Goal: Check status

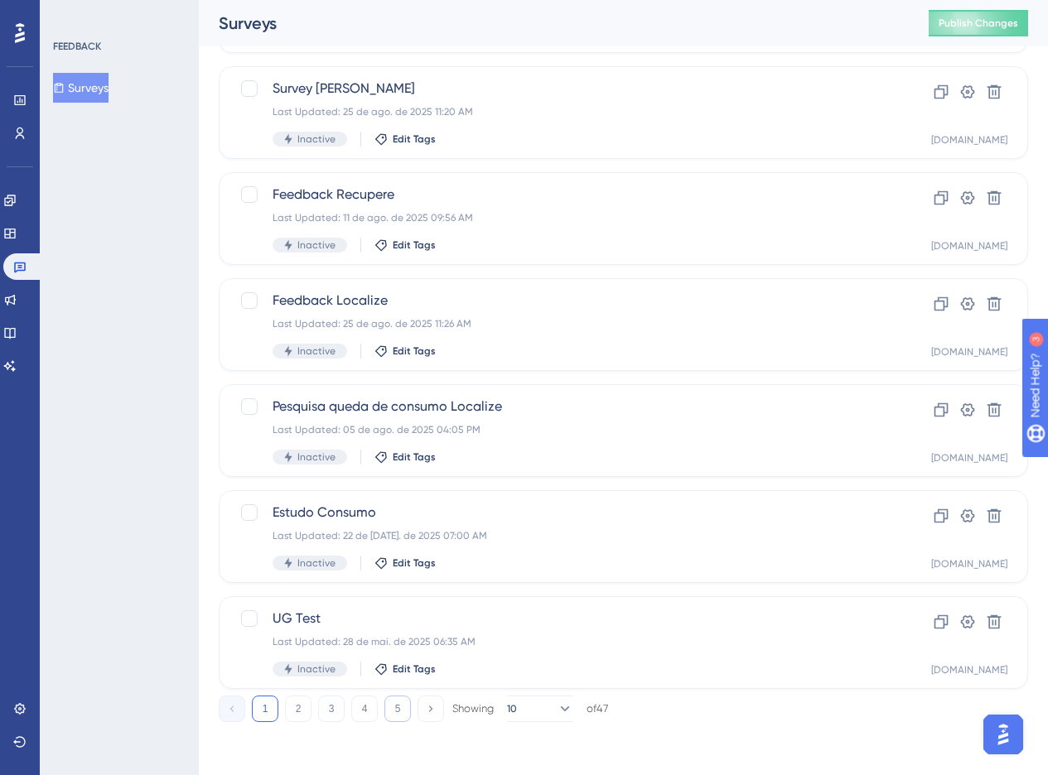
click at [407, 715] on button "5" at bounding box center [397, 709] width 27 height 27
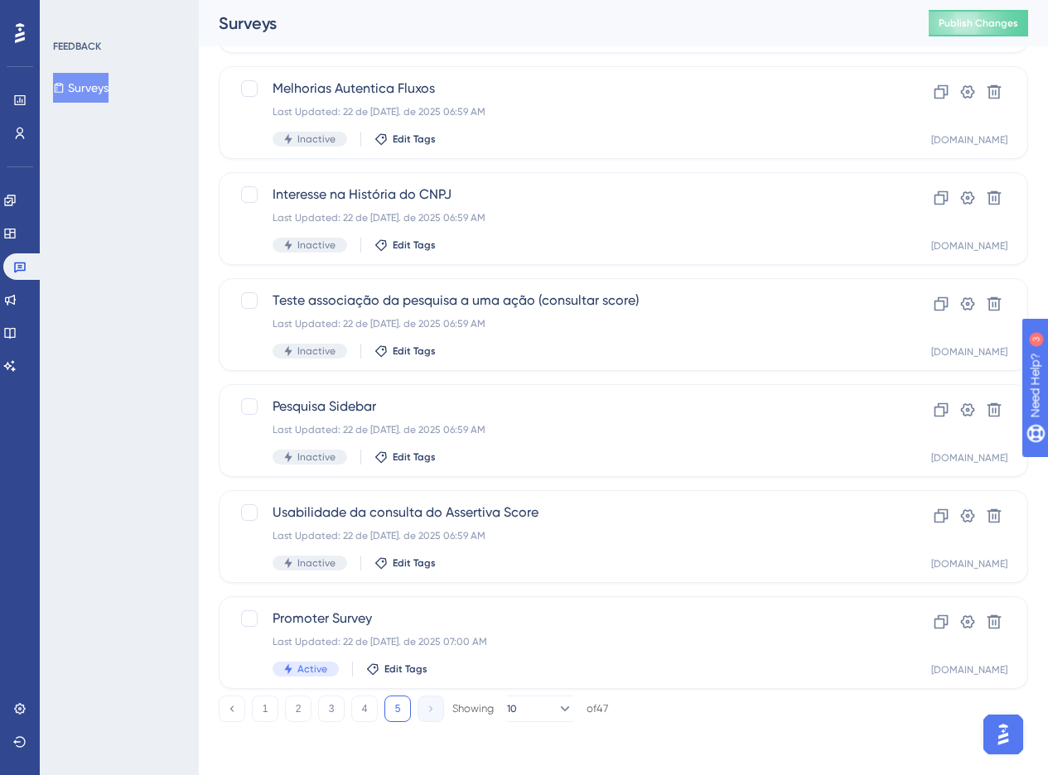
scroll to position [192, 0]
click at [503, 646] on div "Last Updated: 22 de [DATE]. de 2025 07:00 AM" at bounding box center [556, 641] width 569 height 13
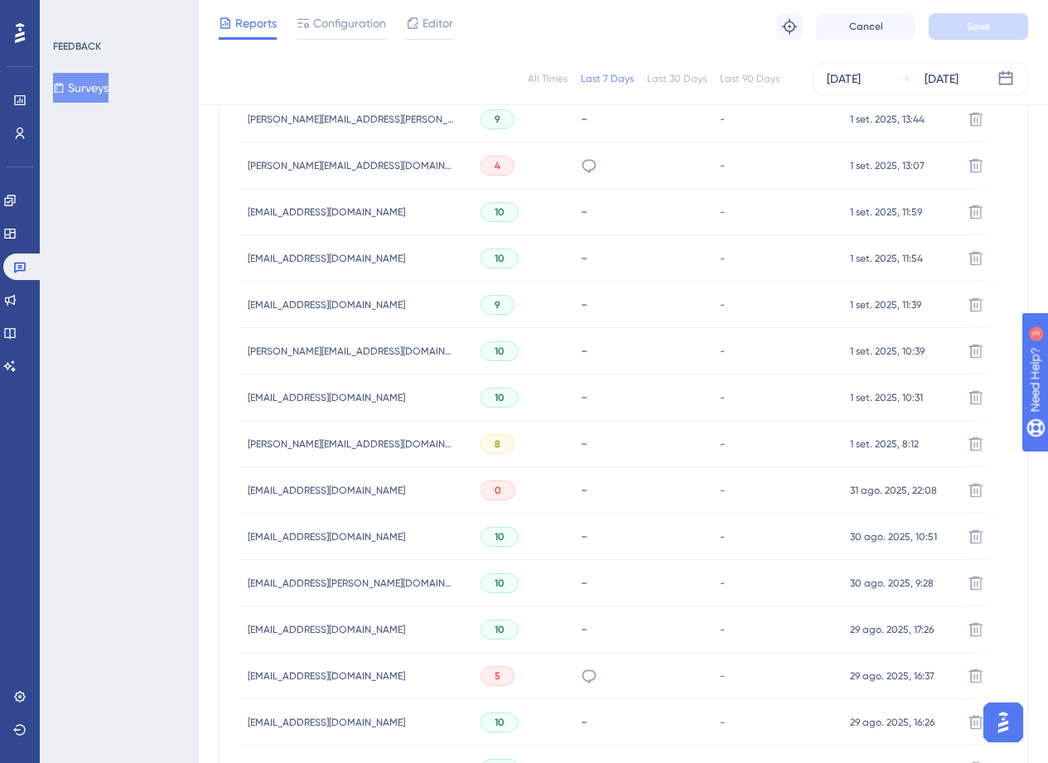
scroll to position [841, 0]
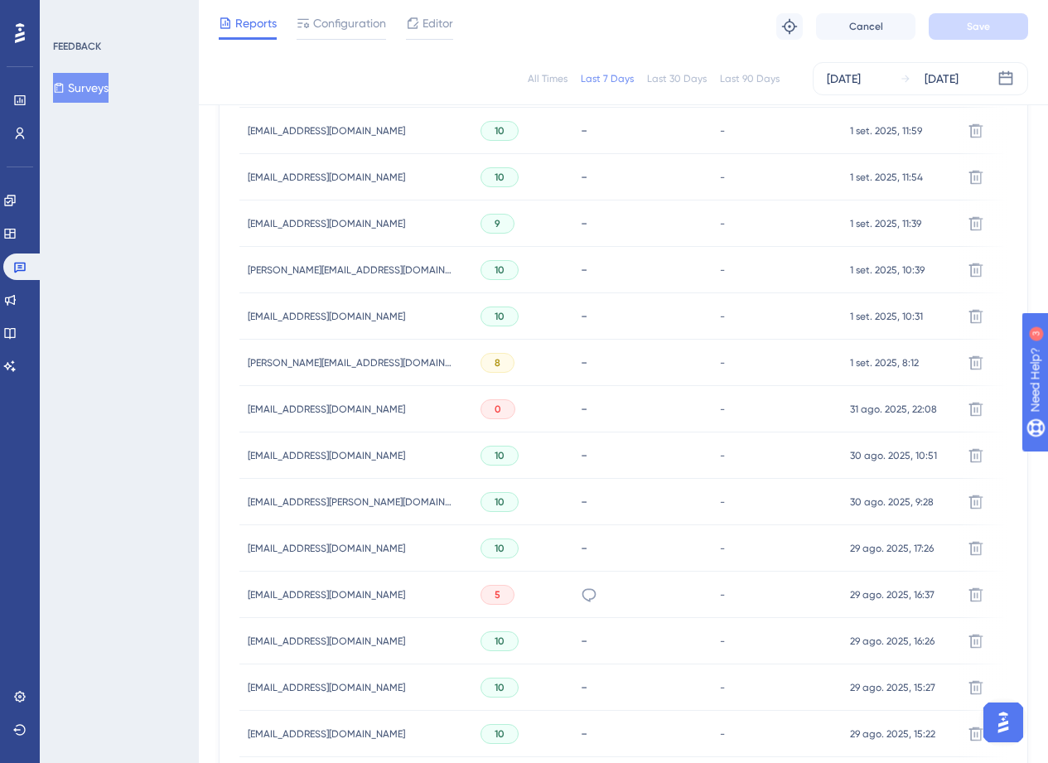
click at [298, 600] on span "[EMAIL_ADDRESS][DOMAIN_NAME]" at bounding box center [326, 594] width 157 height 13
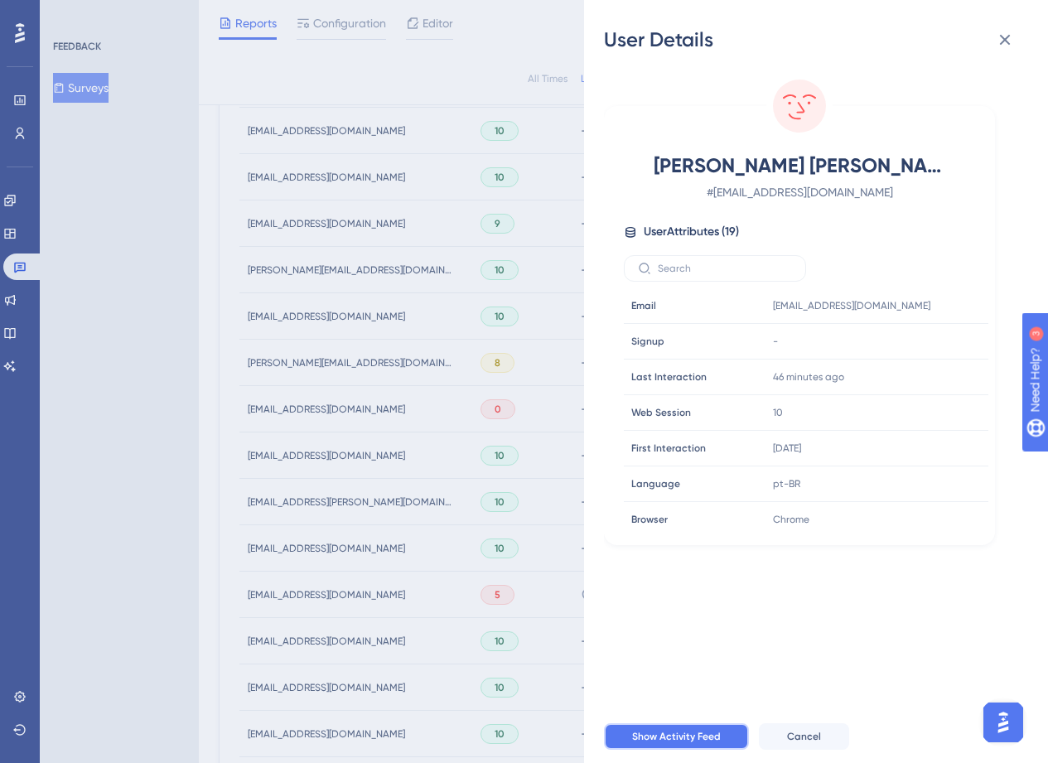
click at [632, 743] on span "Show Activity Feed" at bounding box center [676, 736] width 89 height 13
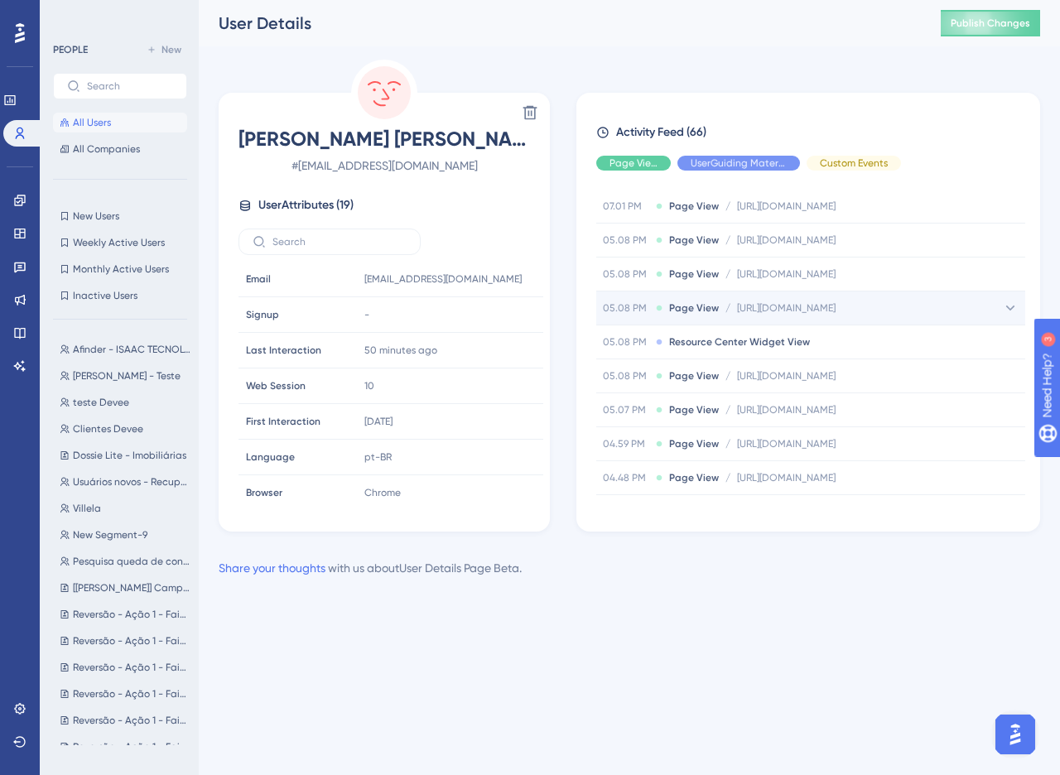
scroll to position [201, 0]
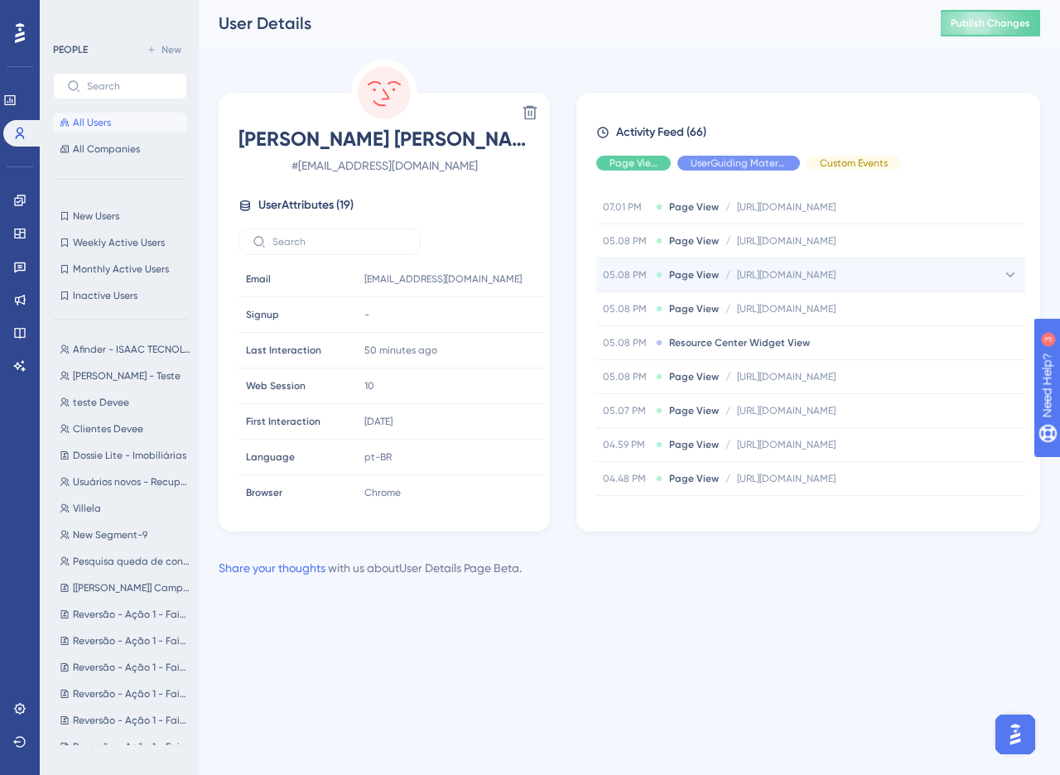
click at [836, 270] on span "[URL][DOMAIN_NAME]" at bounding box center [786, 274] width 99 height 13
click at [861, 324] on div "[URL][DOMAIN_NAME] Copy [URL][DOMAIN_NAME]" at bounding box center [901, 308] width 247 height 33
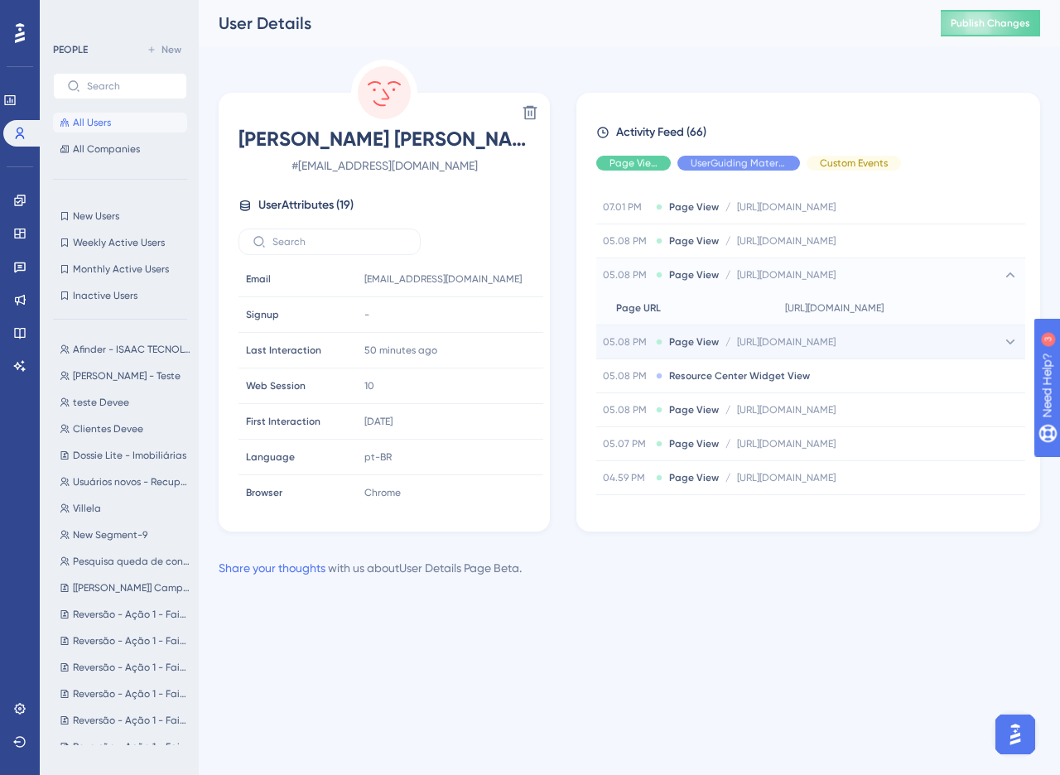
click at [836, 340] on span "[URL][DOMAIN_NAME]" at bounding box center [786, 341] width 99 height 13
